Goal: Obtain resource: Download file/media

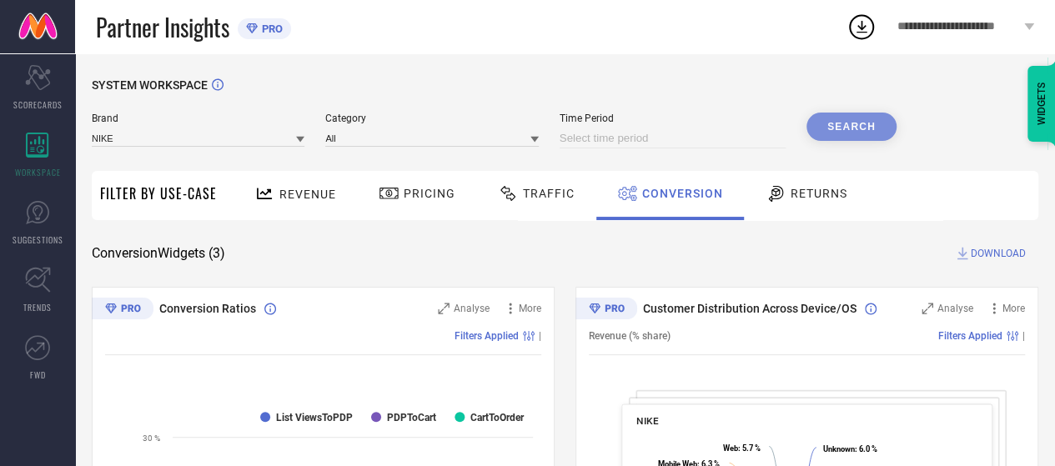
select select "8"
select select "2025"
select select "9"
select select "2025"
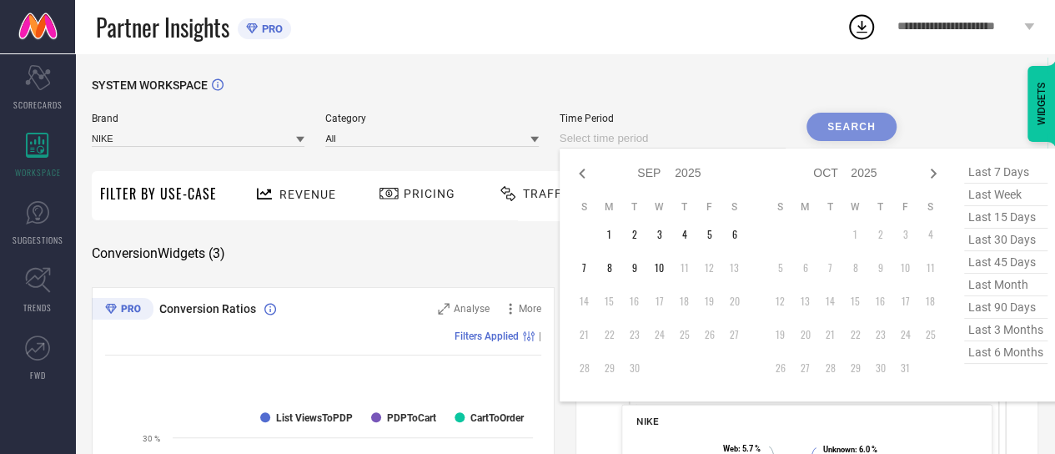
click at [586, 137] on input at bounding box center [673, 138] width 226 height 20
click at [651, 266] on td "10" at bounding box center [659, 267] width 25 height 25
type input "[DATE] to [DATE]"
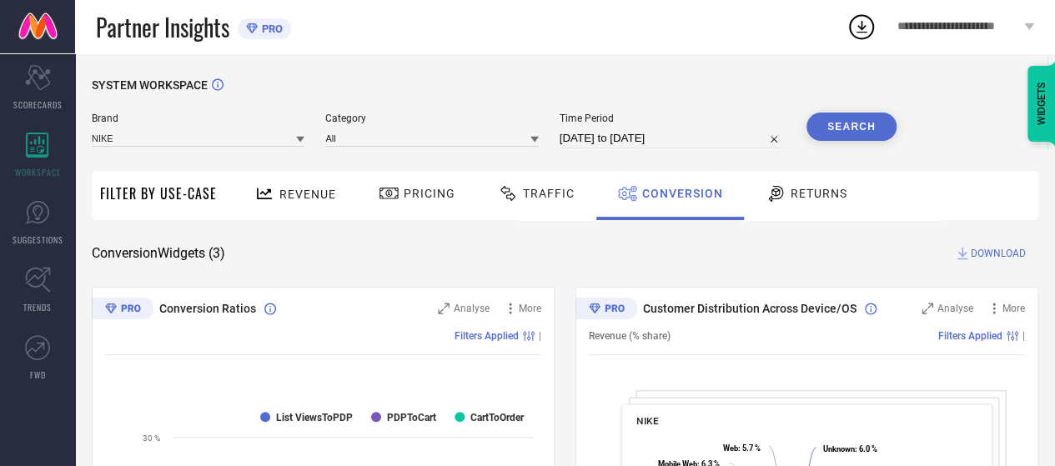
click at [844, 131] on button "Search" at bounding box center [852, 127] width 90 height 28
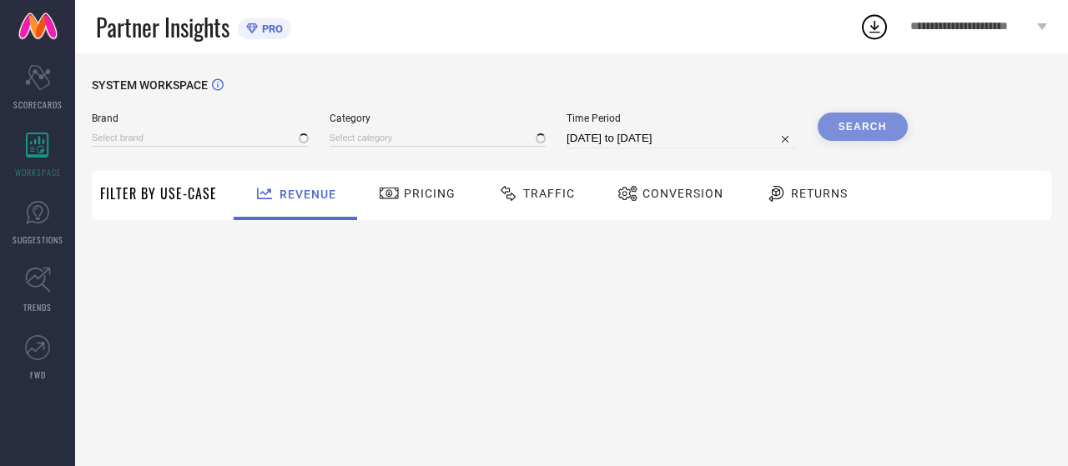
type input "NIKE"
type input "All"
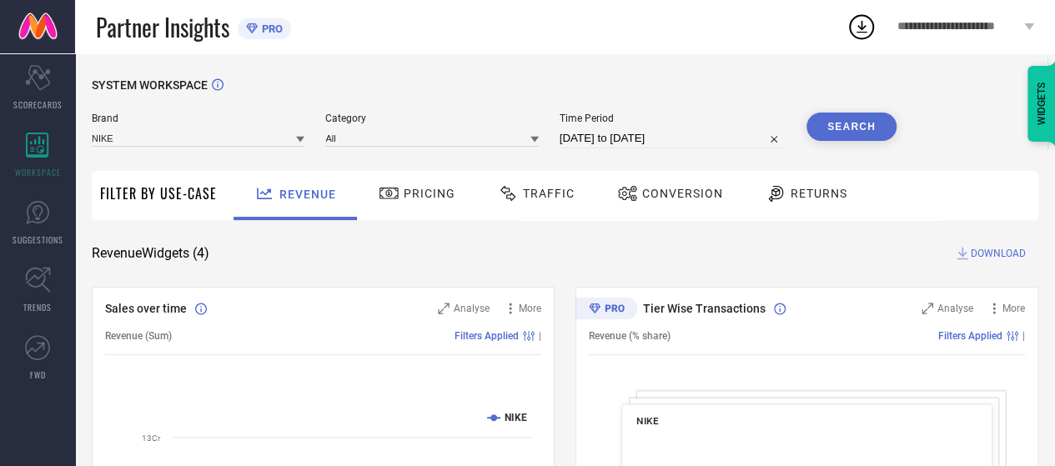
click at [643, 199] on span "Conversion" at bounding box center [682, 193] width 81 height 13
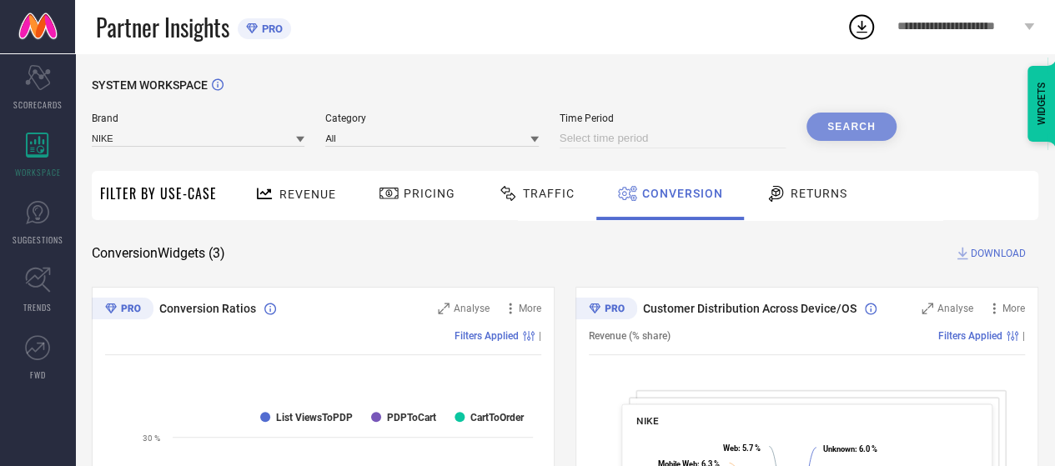
select select "8"
select select "2025"
select select "9"
select select "2025"
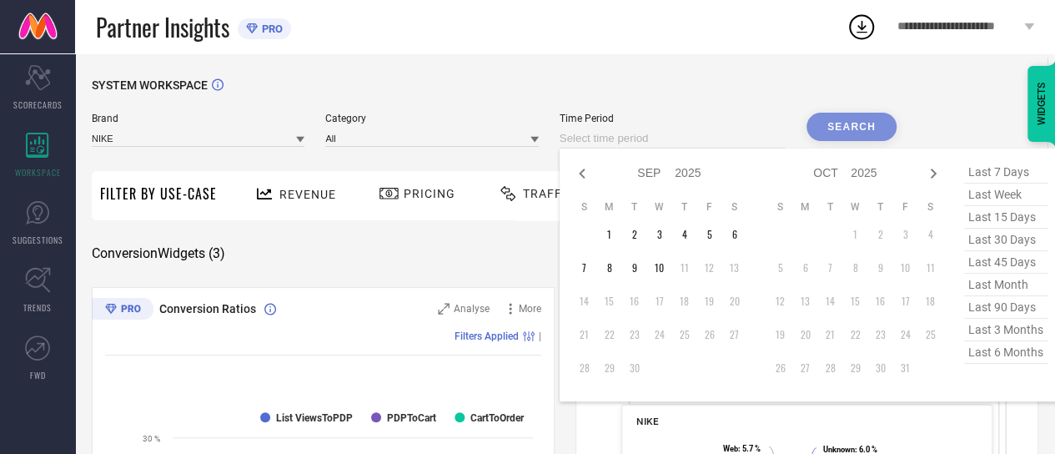
click at [622, 142] on input at bounding box center [673, 138] width 226 height 20
click at [663, 273] on td "10" at bounding box center [659, 267] width 25 height 25
type input "[DATE] to [DATE]"
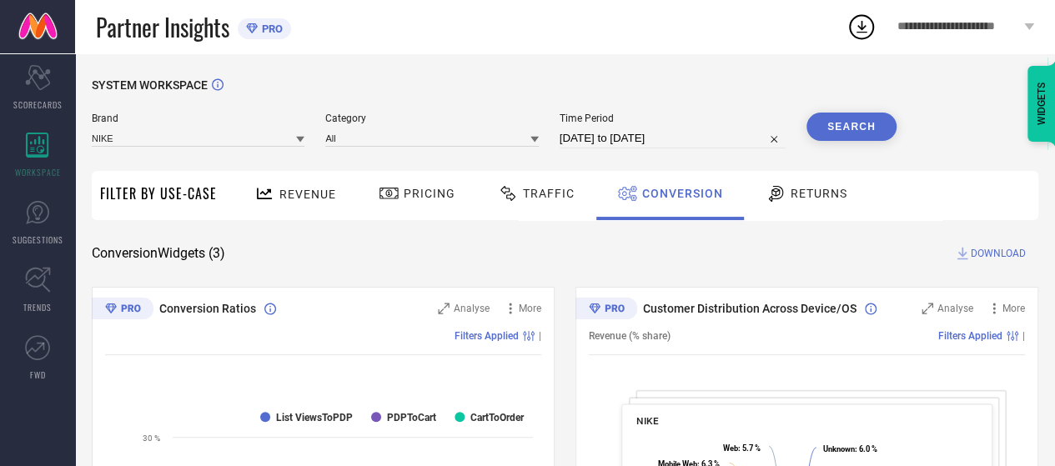
click at [852, 118] on button "Search" at bounding box center [852, 127] width 90 height 28
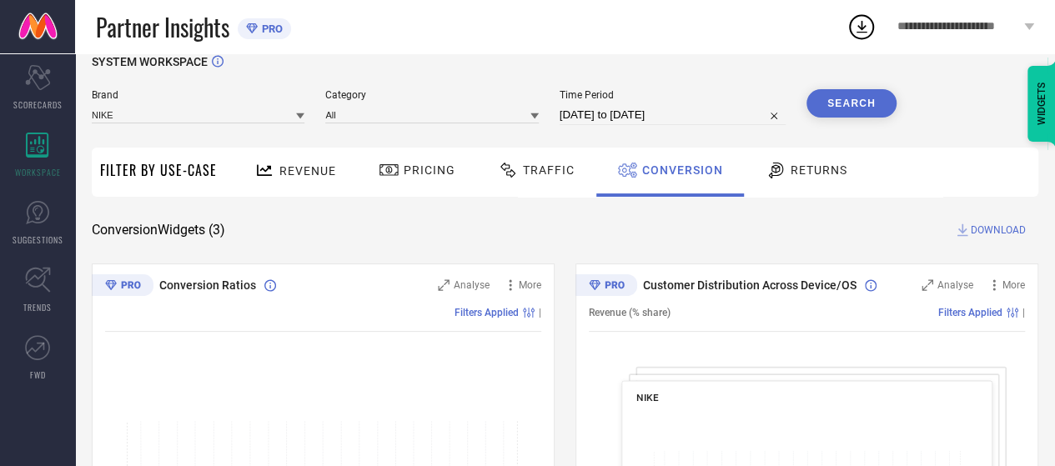
click at [569, 226] on div "Conversion Widgets ( 3 ) DOWNLOAD" at bounding box center [565, 230] width 947 height 17
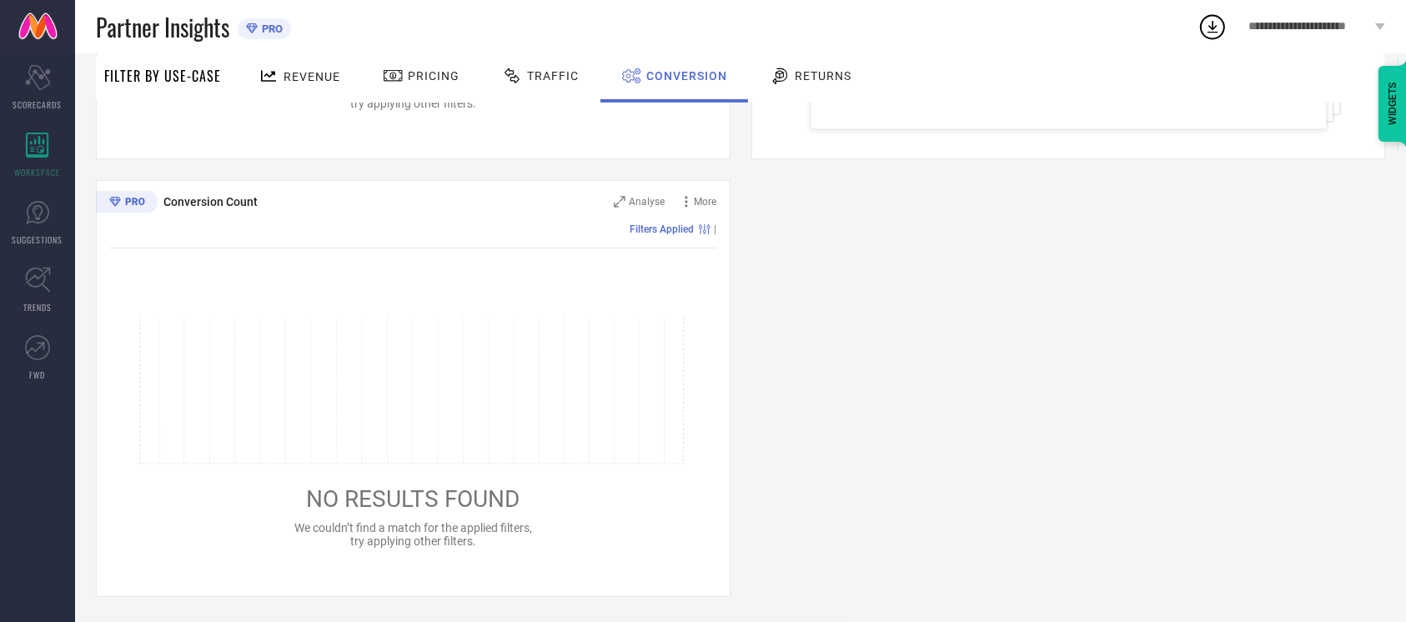
scroll to position [0, 0]
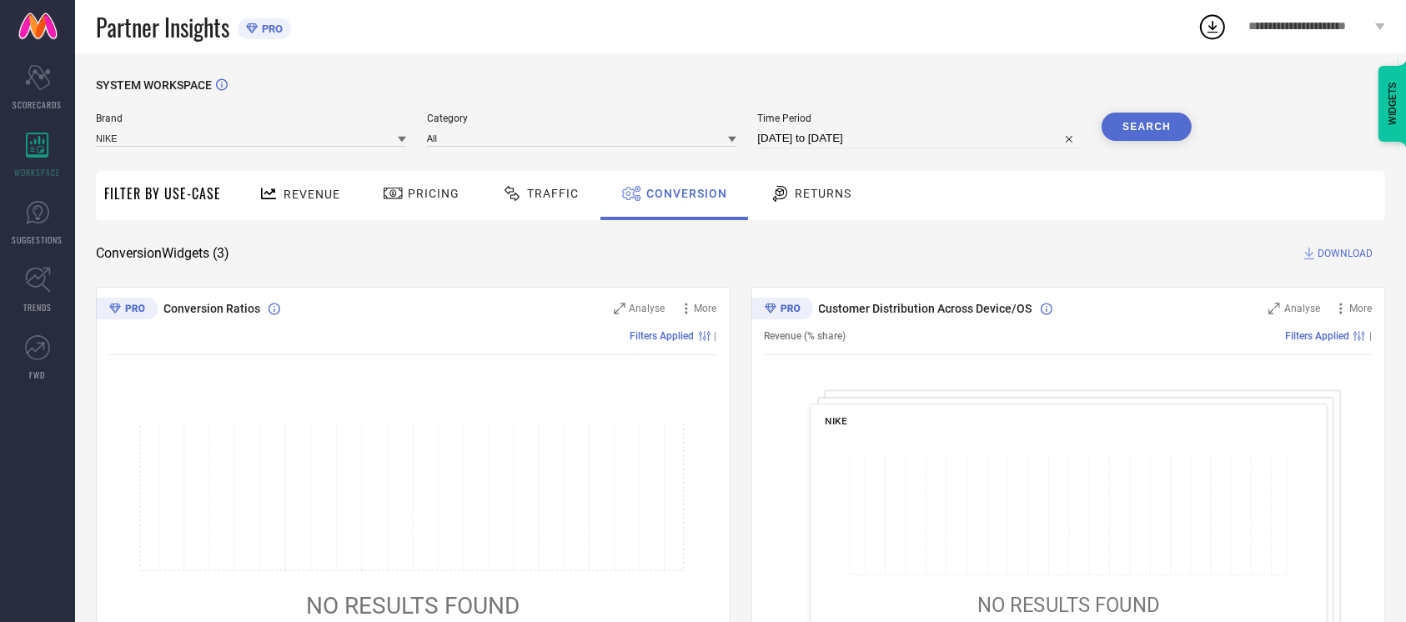
drag, startPoint x: 900, startPoint y: 123, endPoint x: 900, endPoint y: 132, distance: 9.2
click at [900, 132] on div "Time Period [DATE] to [DATE]" at bounding box center [919, 131] width 324 height 36
select select "8"
select select "2025"
select select "9"
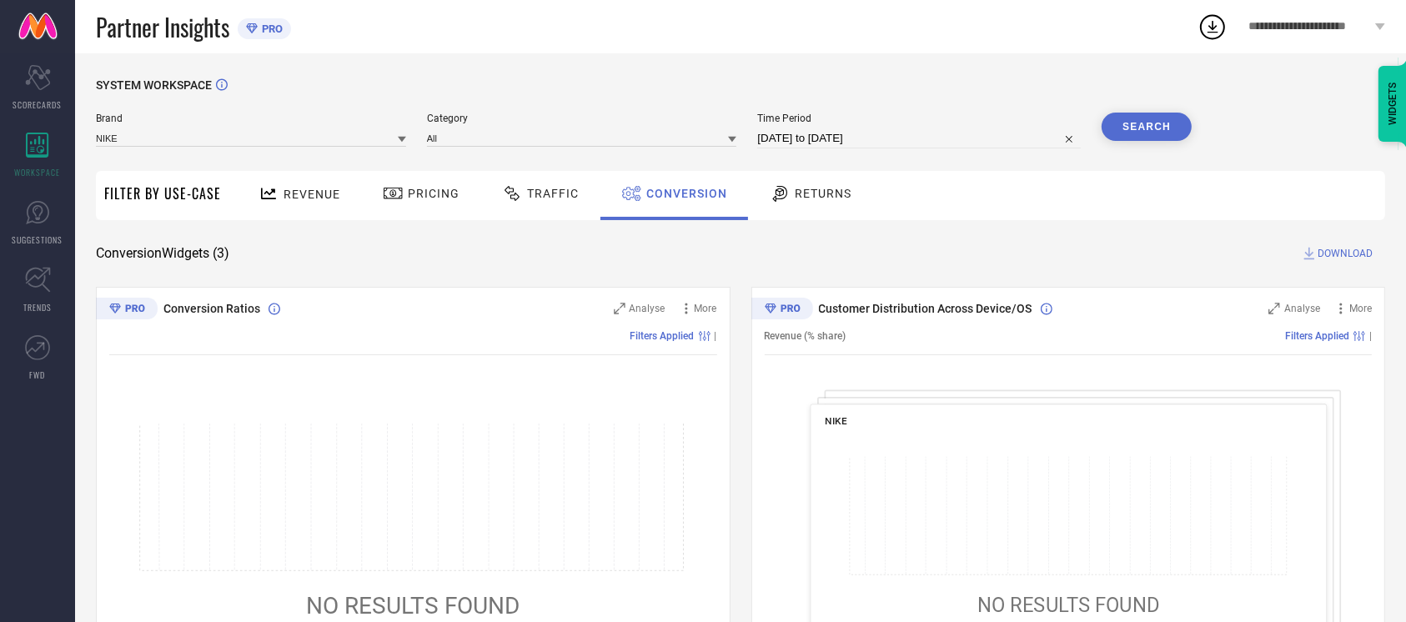
select select "2025"
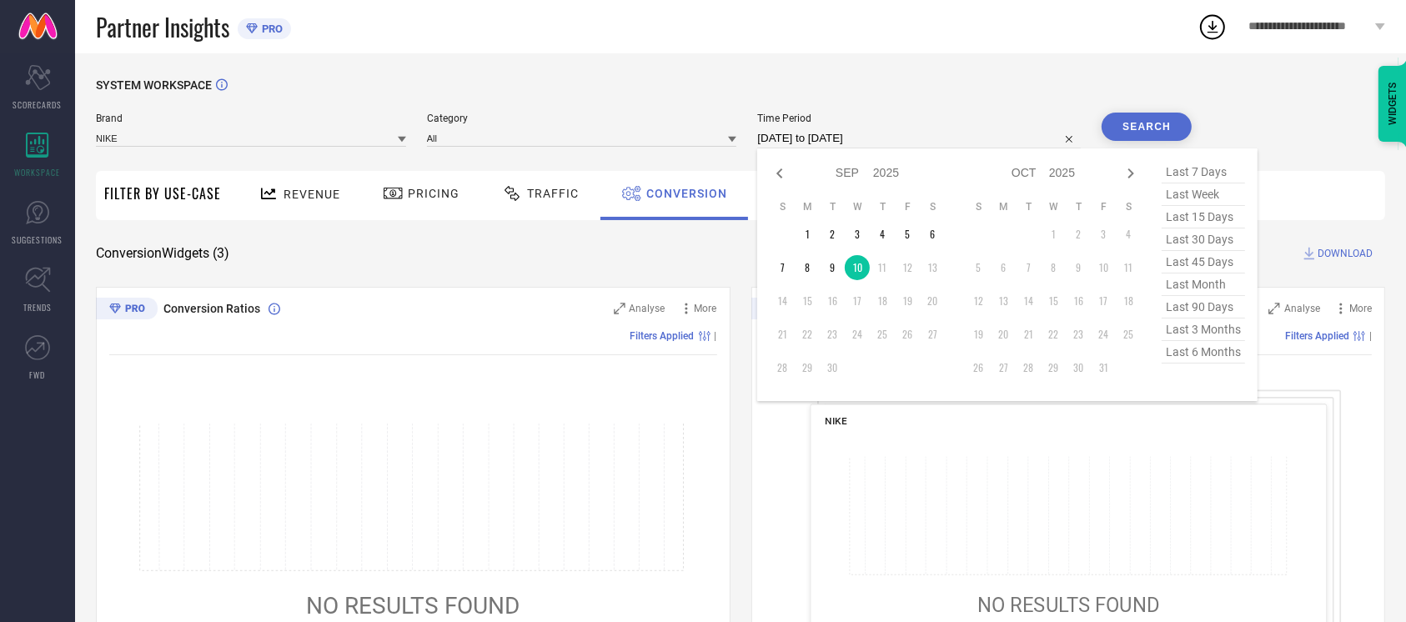
click at [900, 132] on input "[DATE] to [DATE]" at bounding box center [919, 138] width 324 height 20
click at [784, 267] on td "7" at bounding box center [782, 267] width 25 height 25
type input "[DATE] to [DATE]"
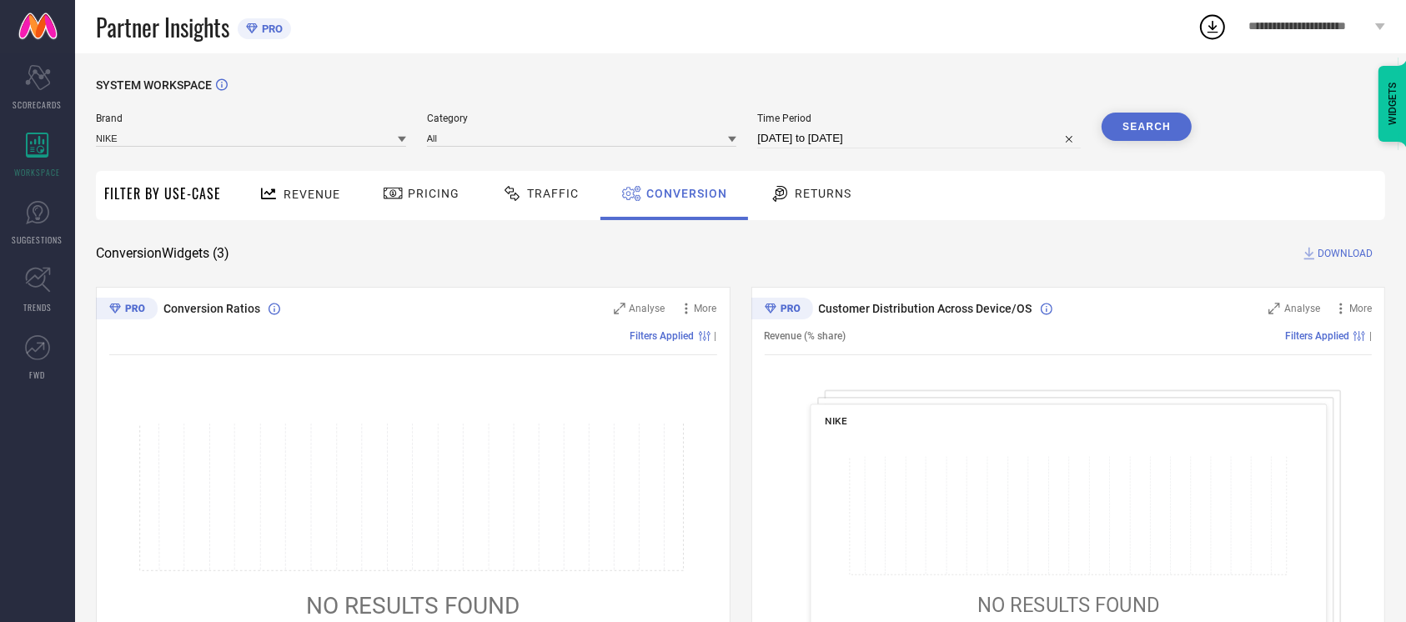
click at [1067, 130] on button "Search" at bounding box center [1147, 127] width 90 height 28
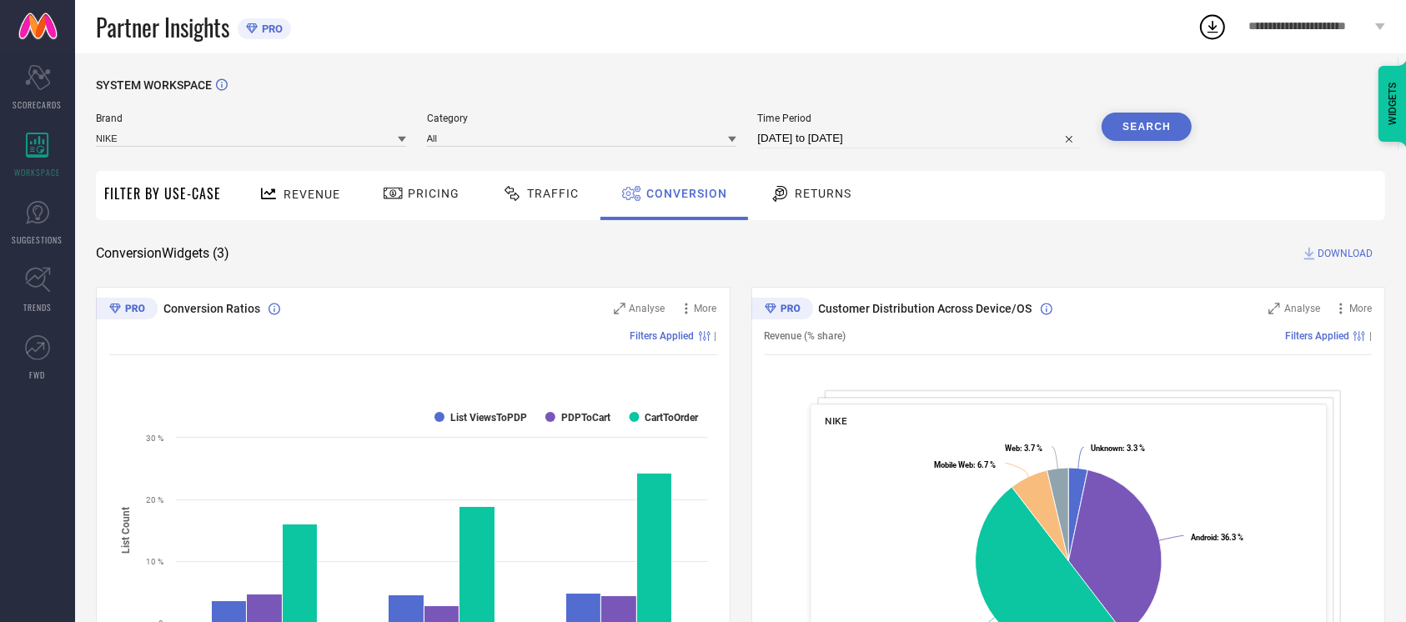
click at [1067, 248] on span "DOWNLOAD" at bounding box center [1345, 253] width 55 height 17
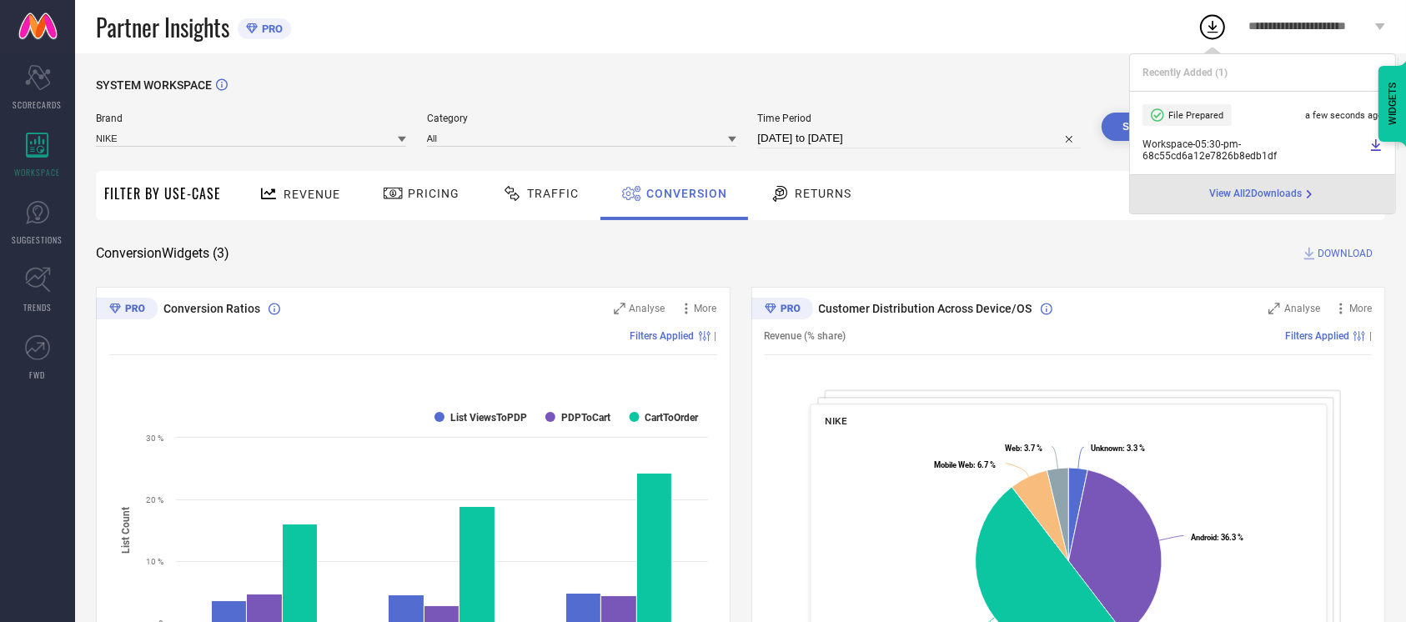
select select "8"
select select "2025"
select select "9"
select select "2025"
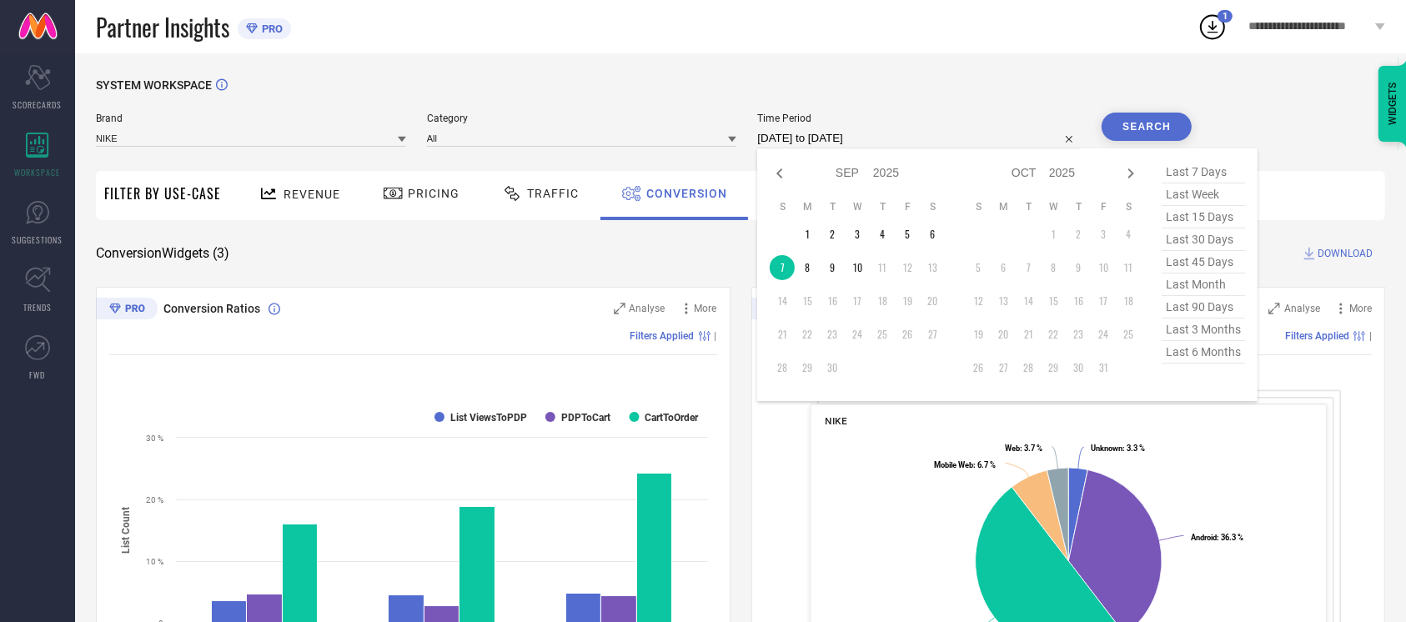
click at [911, 145] on input "[DATE] to [DATE]" at bounding box center [919, 138] width 324 height 20
click at [833, 264] on td "9" at bounding box center [832, 267] width 25 height 25
type input "[DATE] to [DATE]"
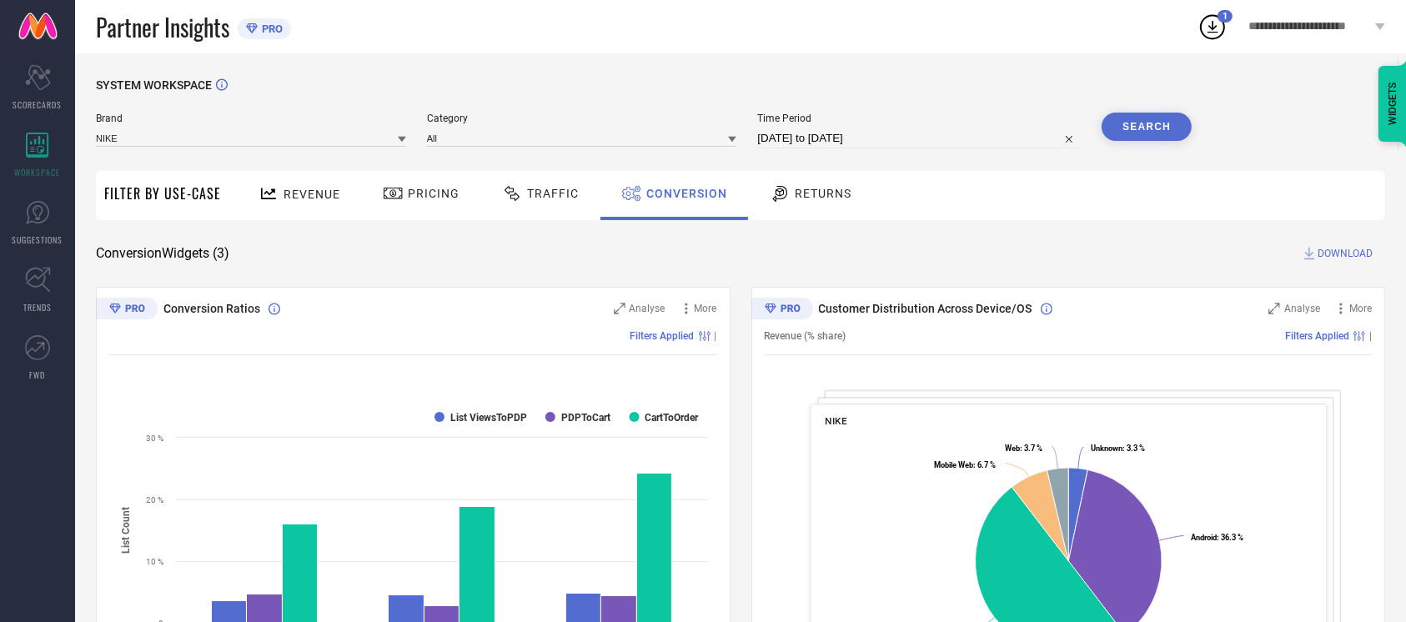
click at [1067, 119] on button "Search" at bounding box center [1147, 127] width 90 height 28
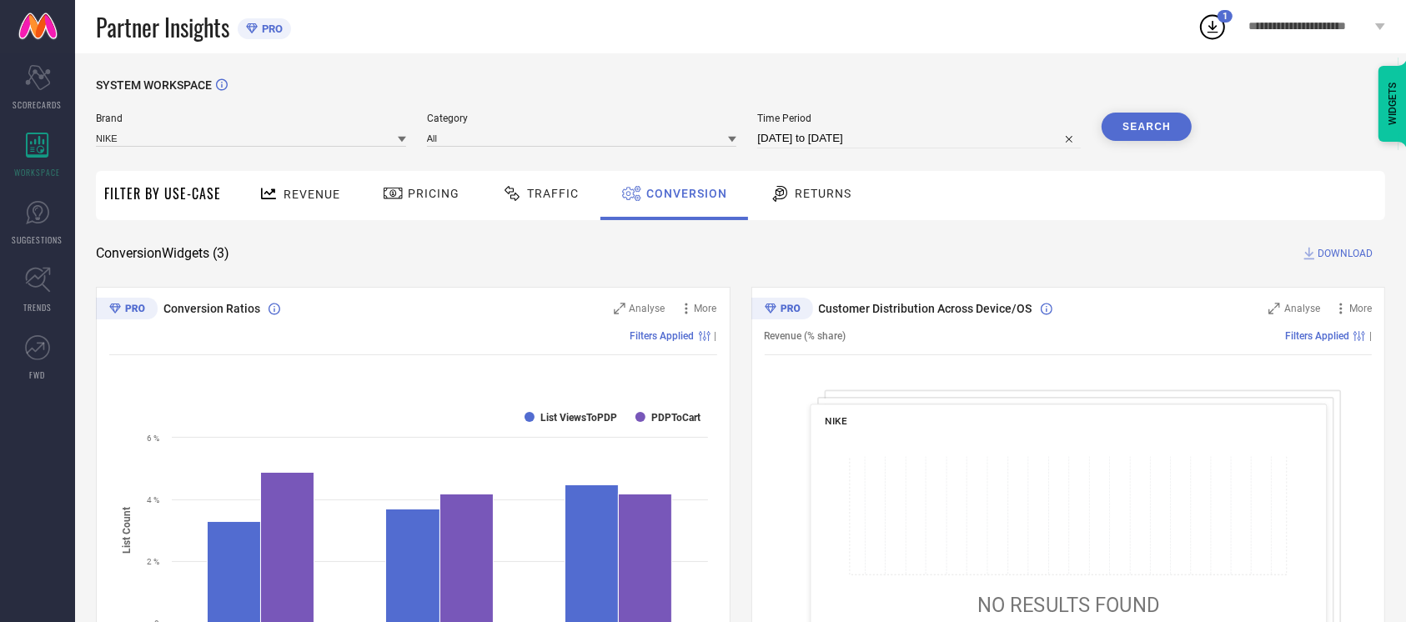
click at [913, 124] on span "Time Period" at bounding box center [919, 119] width 324 height 12
select select "8"
select select "2025"
select select "9"
select select "2025"
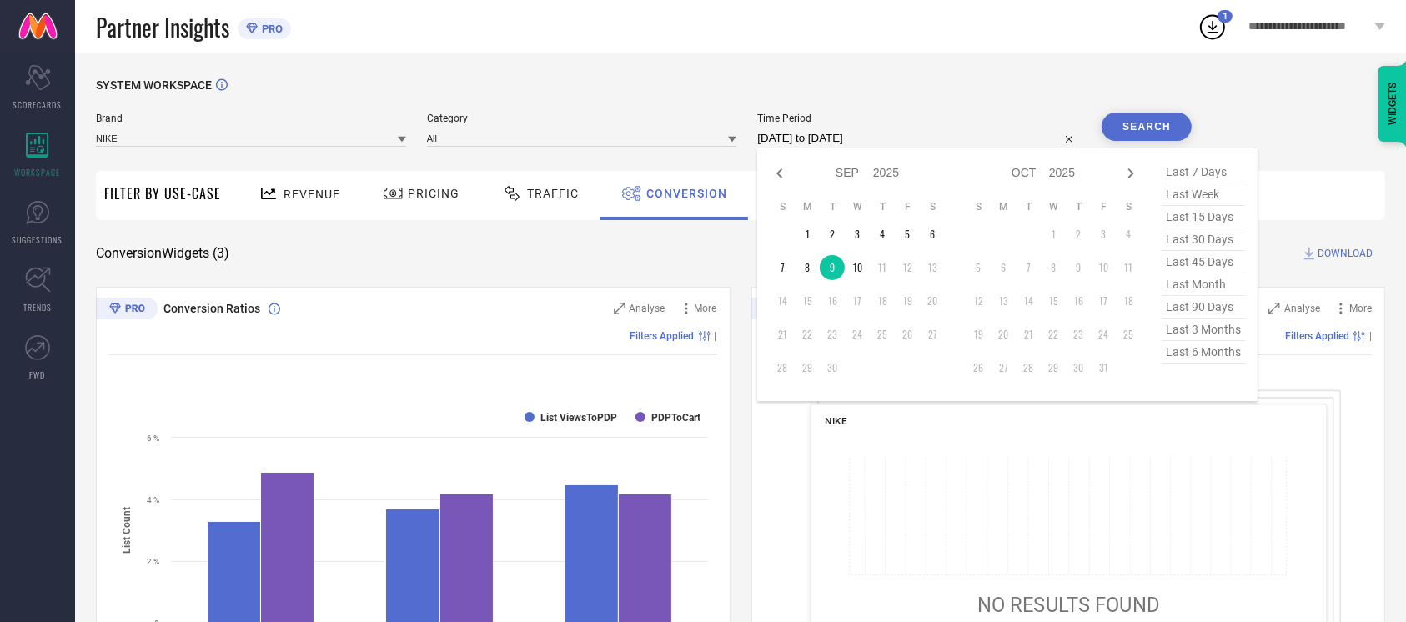
click at [914, 142] on input "[DATE] to [DATE]" at bounding box center [919, 138] width 324 height 20
click at [853, 264] on td "10" at bounding box center [857, 267] width 25 height 25
type input "[DATE] to [DATE]"
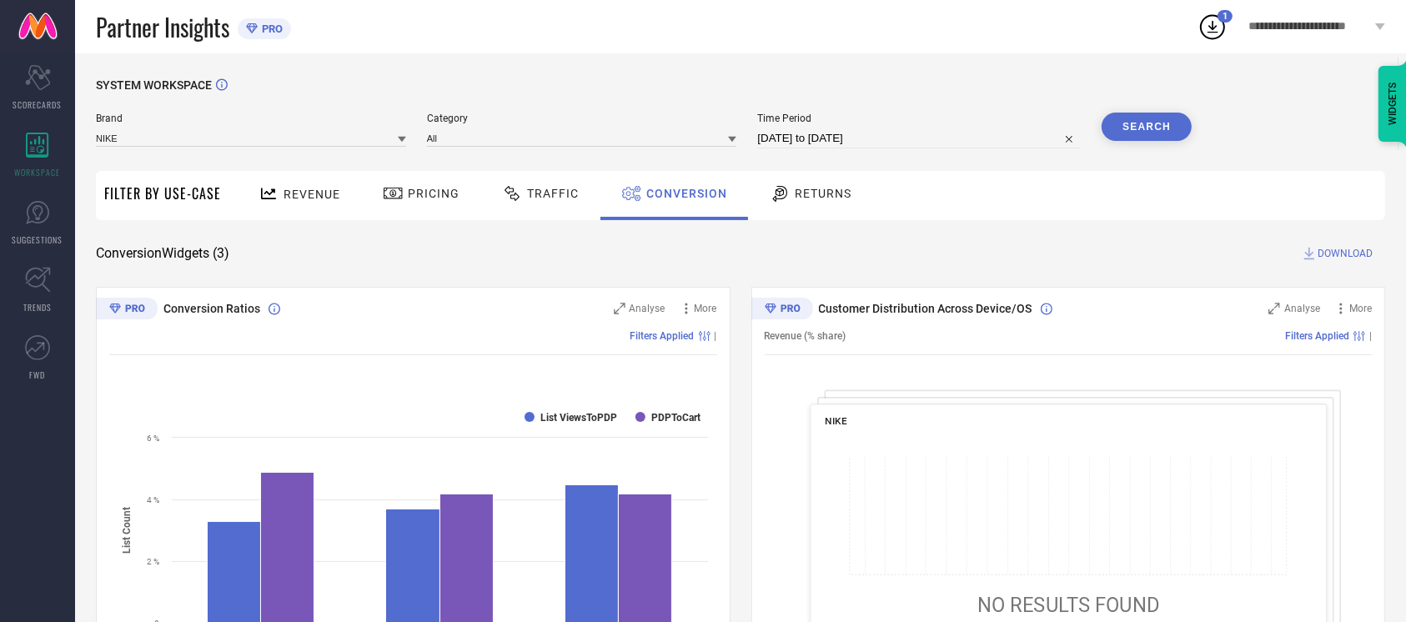
click at [1067, 123] on button "Search" at bounding box center [1147, 127] width 90 height 28
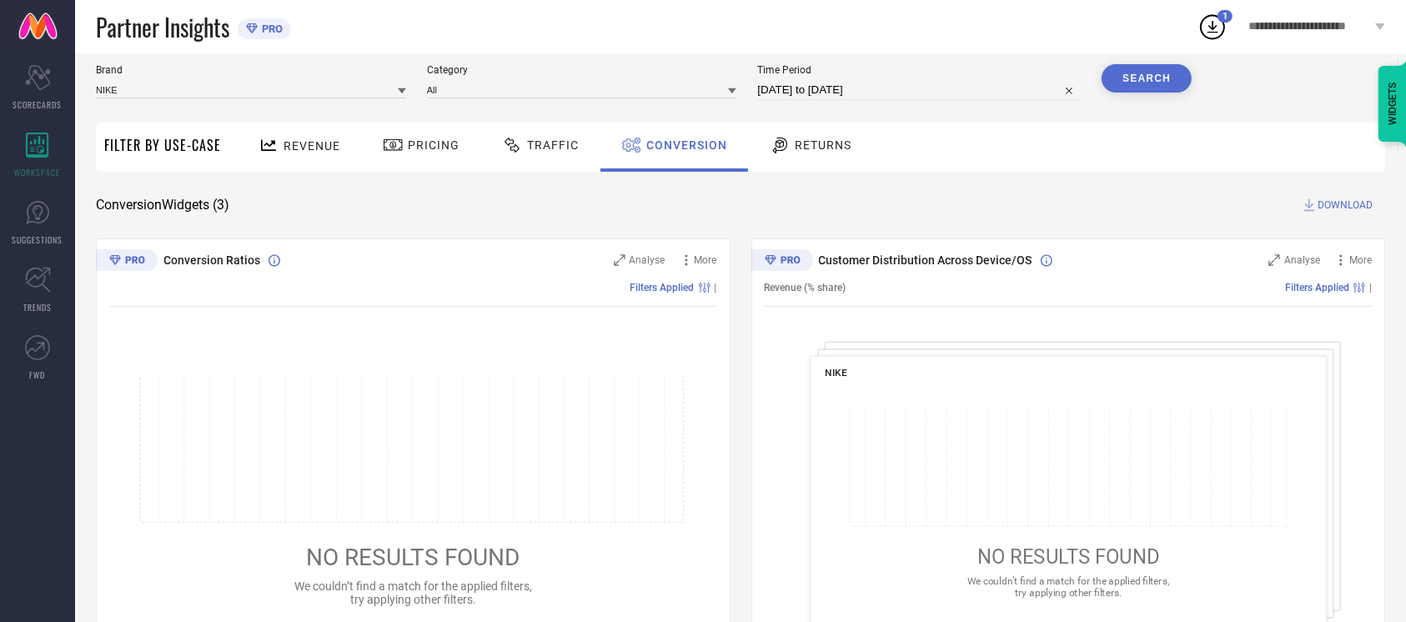
scroll to position [51, 0]
select select "8"
select select "2025"
select select "9"
select select "2025"
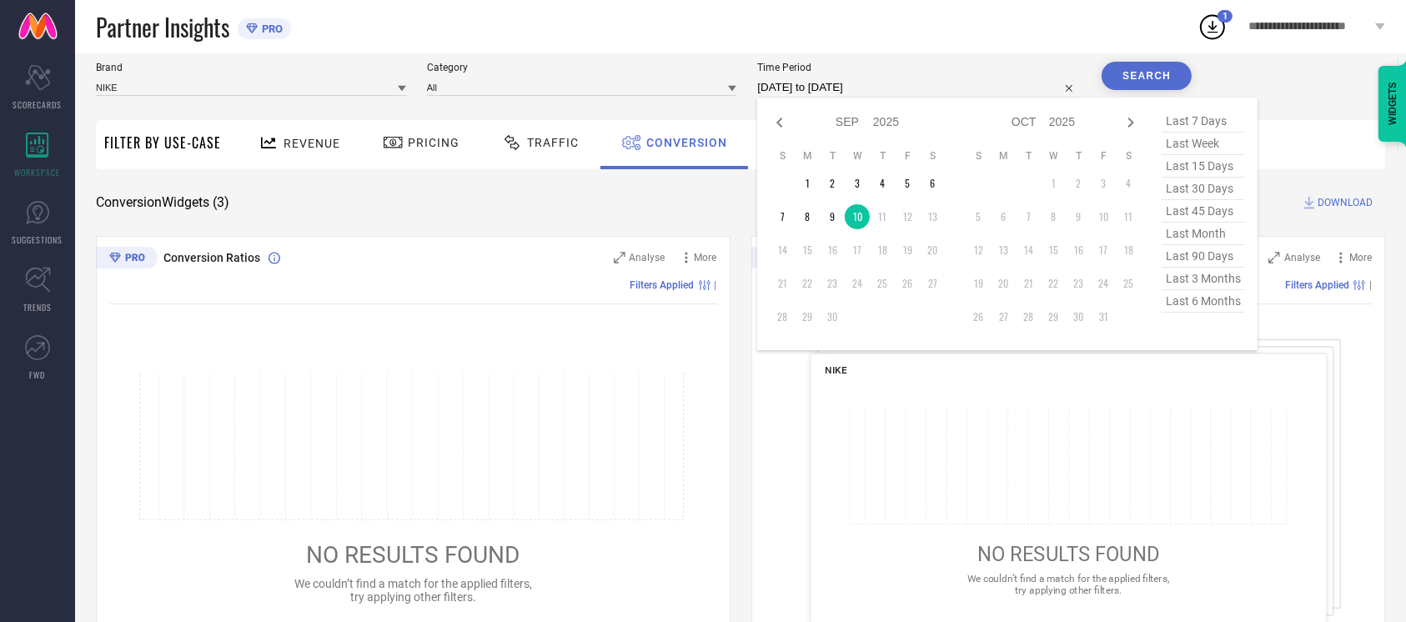
click at [910, 85] on input "[DATE] to [DATE]" at bounding box center [919, 88] width 324 height 20
click at [834, 217] on td "9" at bounding box center [832, 216] width 25 height 25
type input "[DATE] to [DATE]"
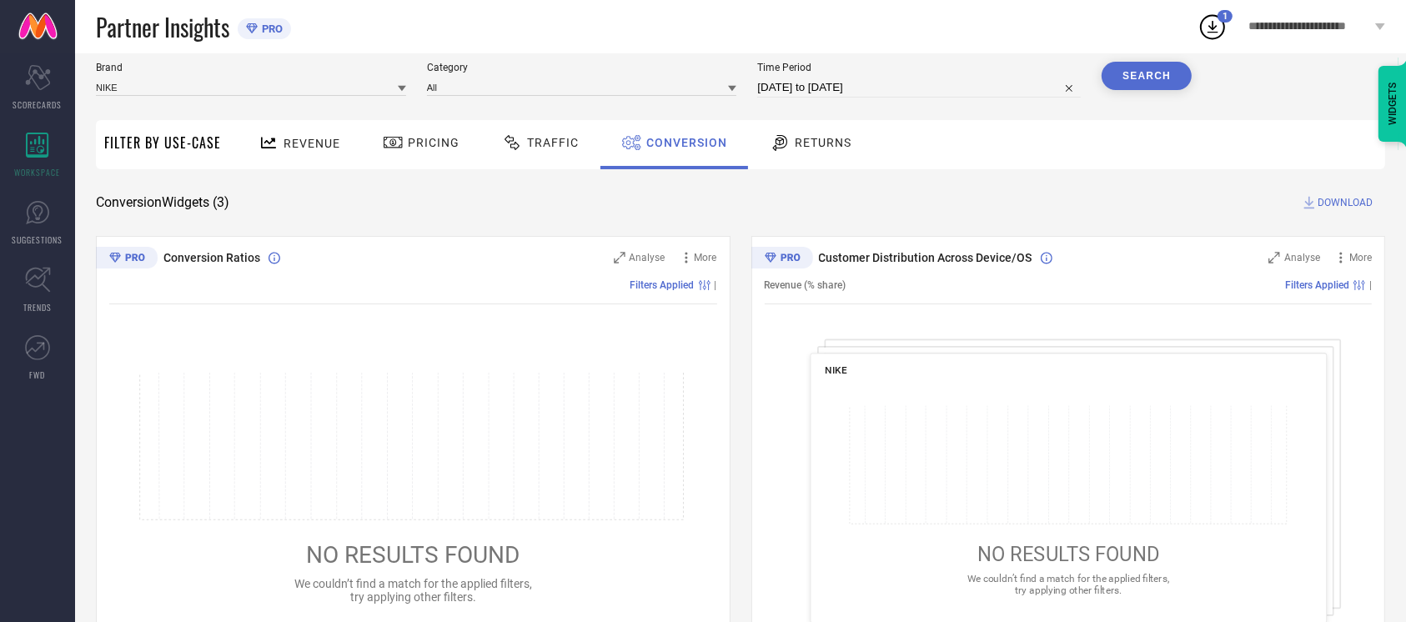
click at [1067, 68] on button "Search" at bounding box center [1147, 76] width 90 height 28
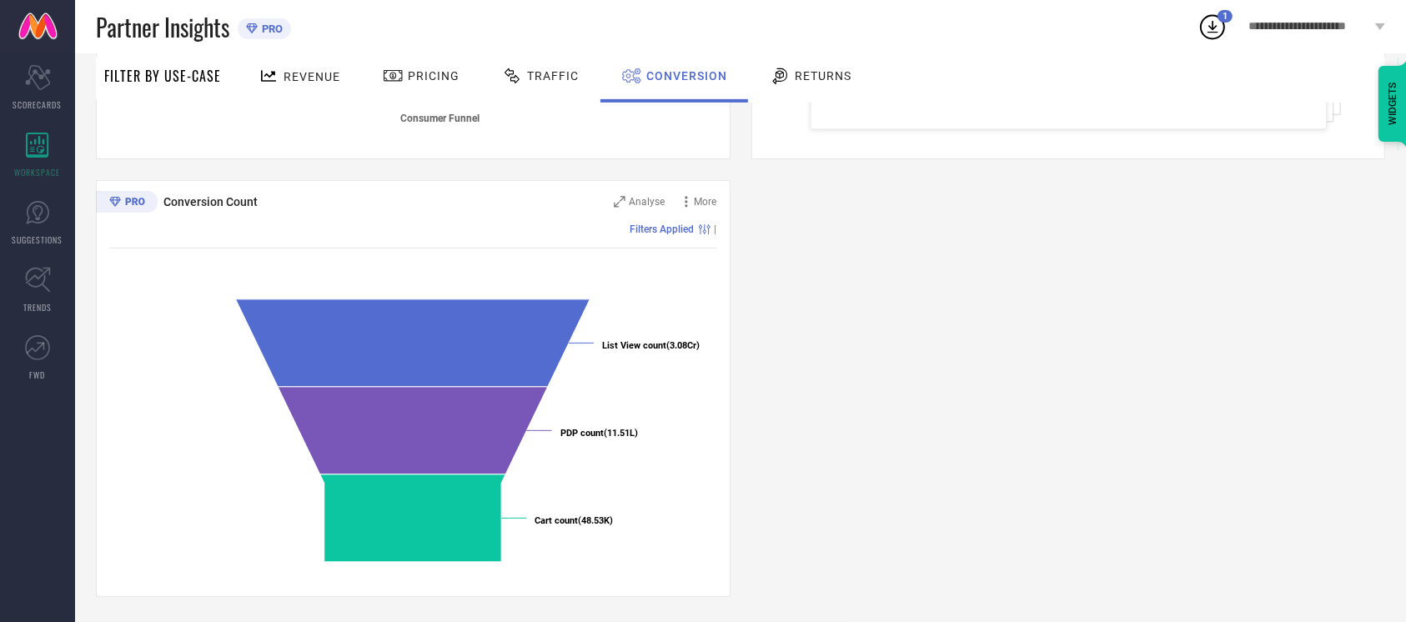
scroll to position [0, 0]
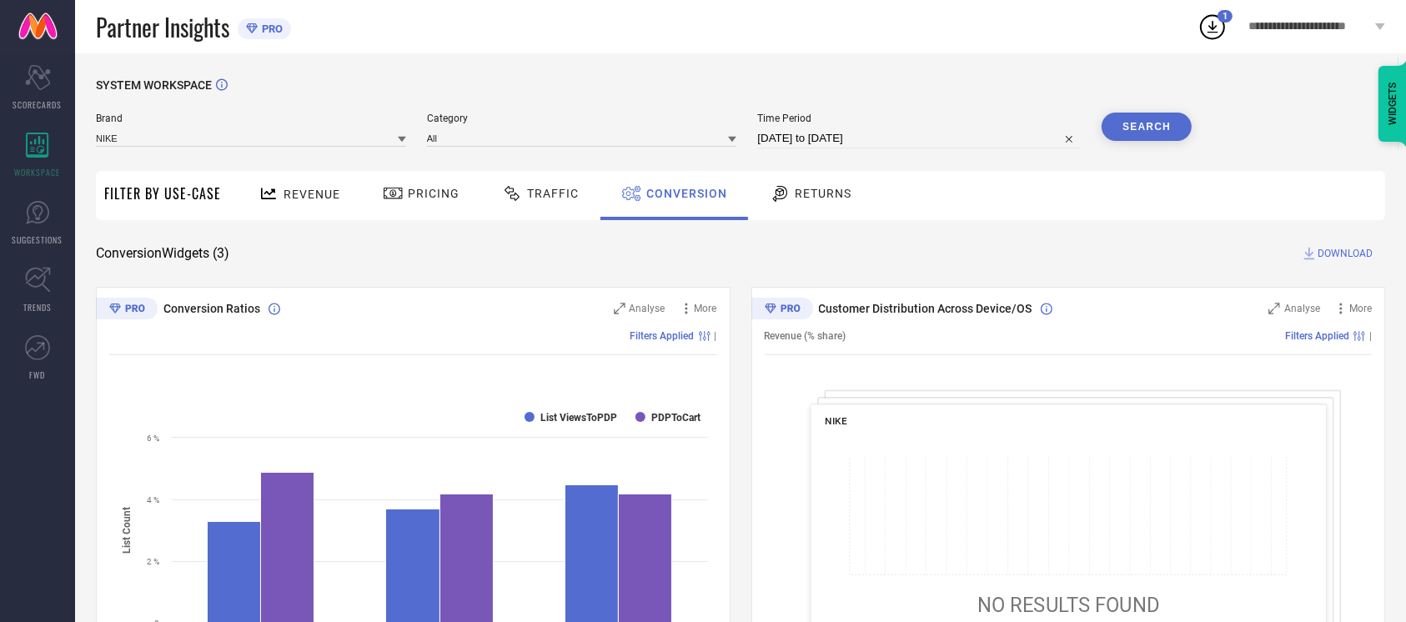
select select "8"
select select "2025"
select select "9"
select select "2025"
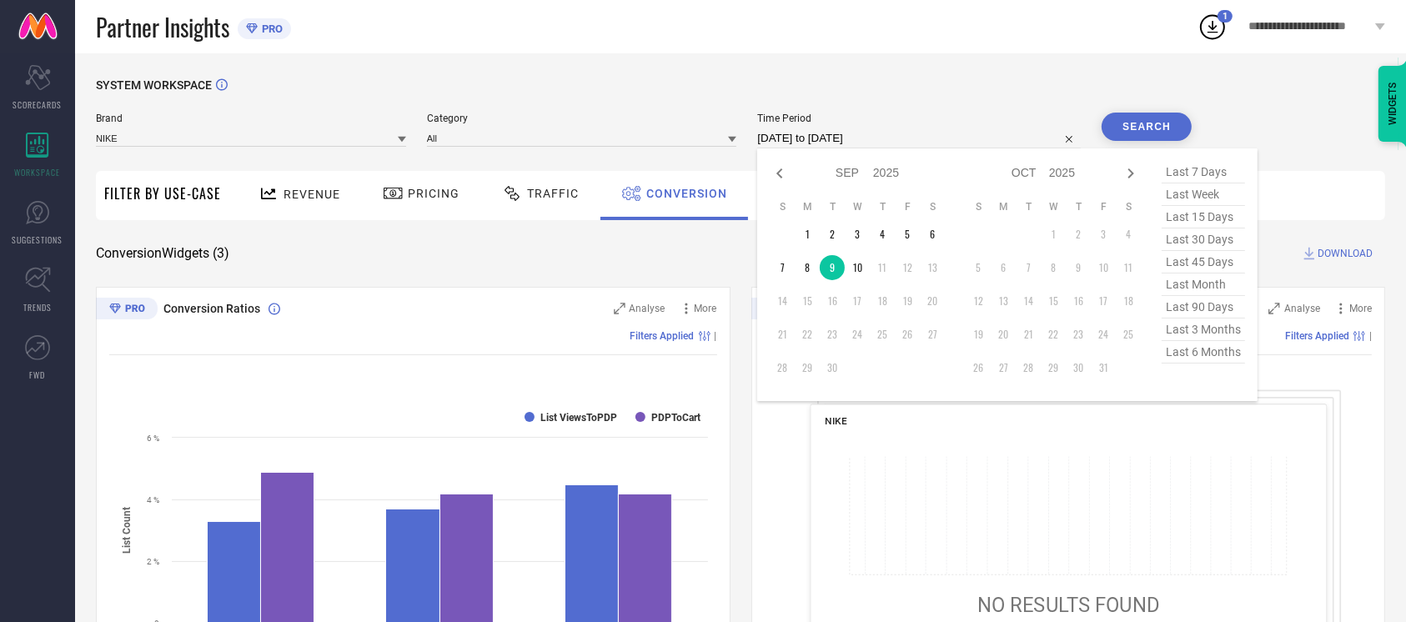
click at [896, 143] on input "[DATE] to [DATE]" at bounding box center [919, 138] width 324 height 20
click at [859, 264] on td "10" at bounding box center [857, 267] width 25 height 25
type input "[DATE] to [DATE]"
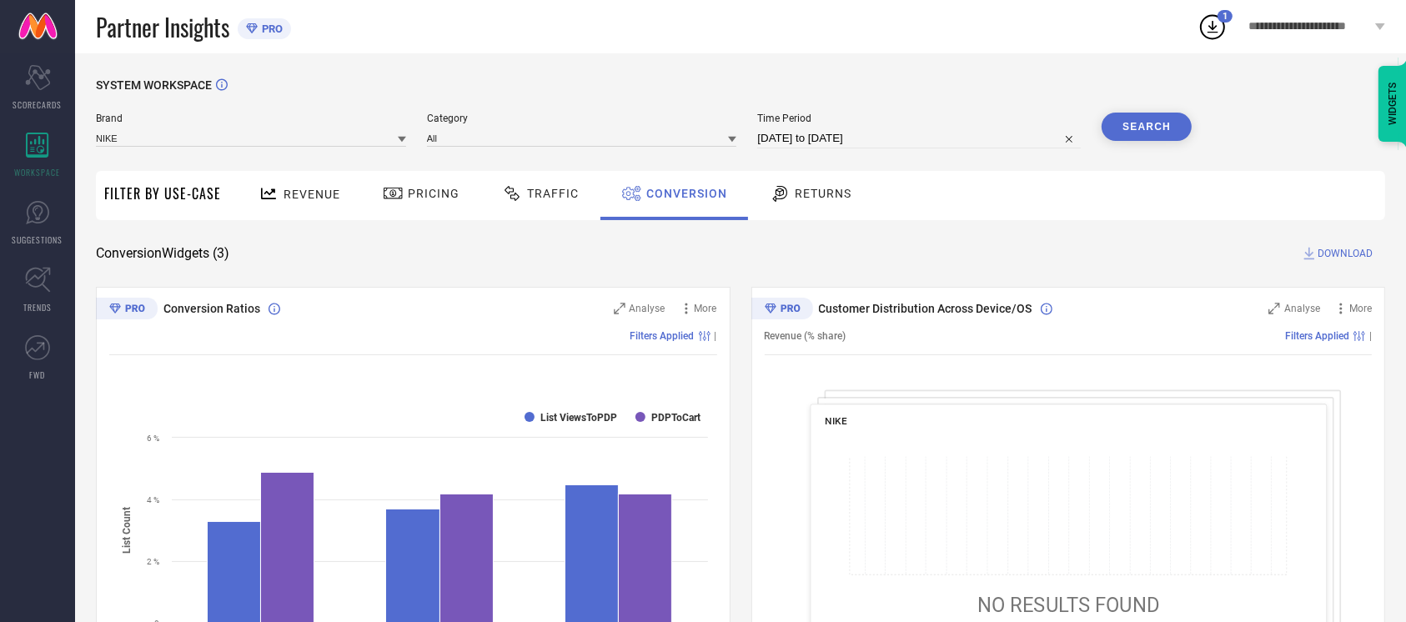
click at [1067, 130] on button "Search" at bounding box center [1147, 127] width 90 height 28
